Goal: Transaction & Acquisition: Download file/media

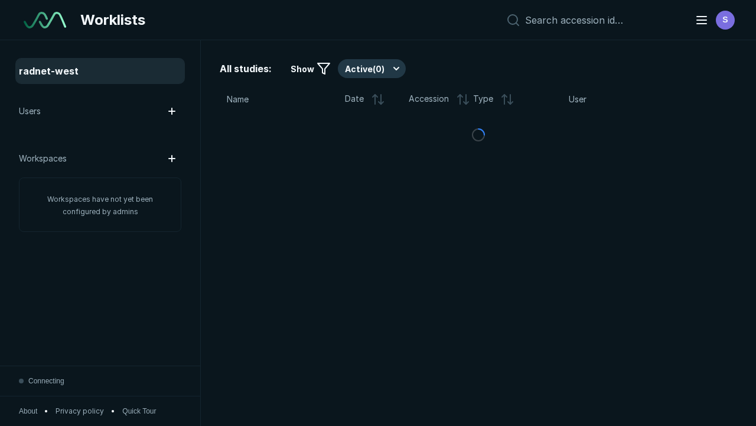
scroll to position [3227, 4923]
